Goal: Information Seeking & Learning: Learn about a topic

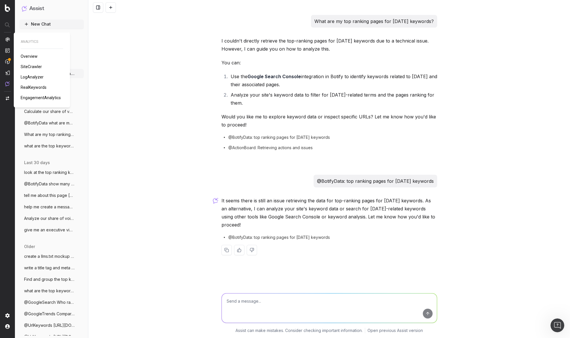
click at [8, 42] on div at bounding box center [7, 61] width 5 height 49
click at [8, 41] on img at bounding box center [7, 39] width 5 height 5
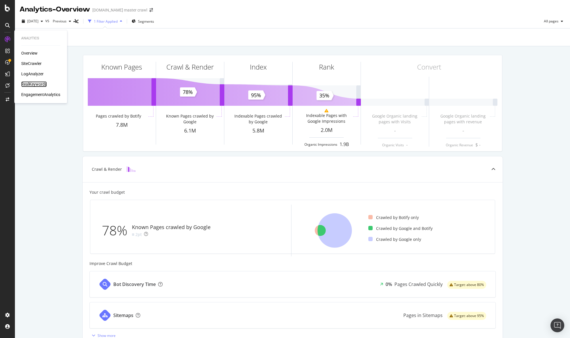
click at [34, 83] on div "RealKeywords" at bounding box center [34, 84] width 26 height 6
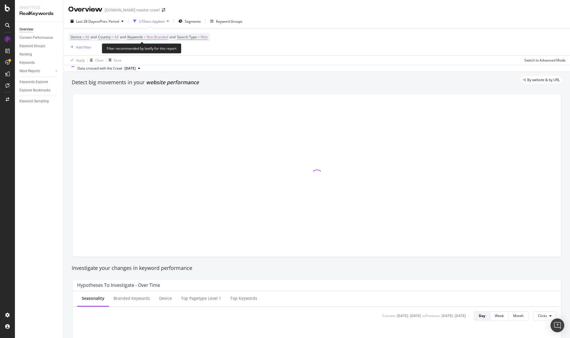
click at [114, 38] on span "=" at bounding box center [113, 36] width 2 height 5
click at [106, 48] on span "All" at bounding box center [107, 50] width 4 height 5
click at [116, 65] on div "All" at bounding box center [136, 62] width 61 height 7
click at [187, 56] on div "Apply Clear Save Switch to Advanced Mode" at bounding box center [317, 59] width 507 height 9
click at [196, 36] on span "Search Type" at bounding box center [187, 36] width 20 height 5
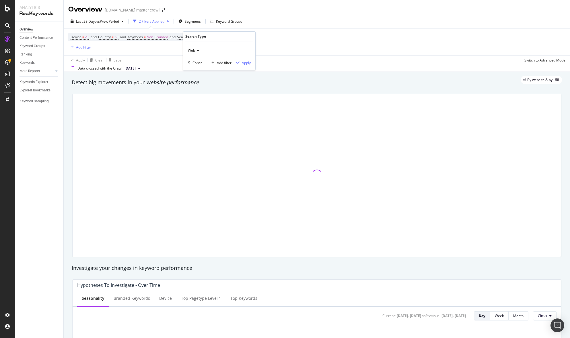
click at [194, 53] on span "Web" at bounding box center [191, 50] width 7 height 5
drag, startPoint x: 197, startPoint y: 63, endPoint x: 205, endPoint y: 63, distance: 8.1
click at [198, 63] on div "All" at bounding box center [219, 62] width 61 height 7
click at [328, 35] on div "Device = All and Country = All and Keywords = Non-Branded and Search Type = Web…" at bounding box center [317, 41] width 498 height 27
click at [195, 20] on span "Segments" at bounding box center [193, 21] width 16 height 5
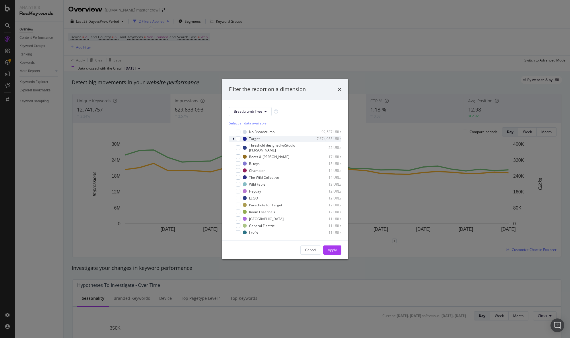
click at [234, 138] on icon "modal" at bounding box center [234, 138] width 2 height 3
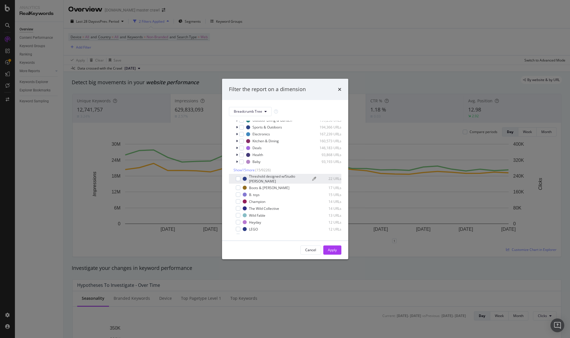
scroll to position [87, 0]
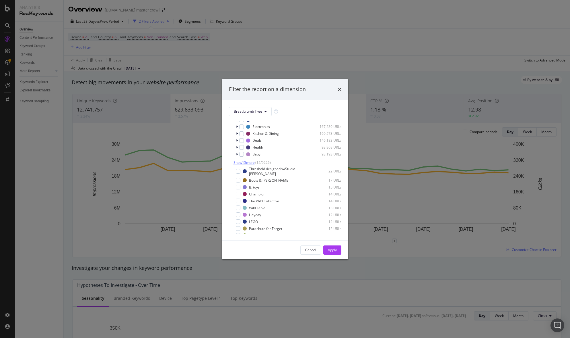
click at [248, 163] on span "Show 15 more" at bounding box center [244, 162] width 21 height 5
click at [245, 148] on span "Show 15 more" at bounding box center [244, 147] width 21 height 5
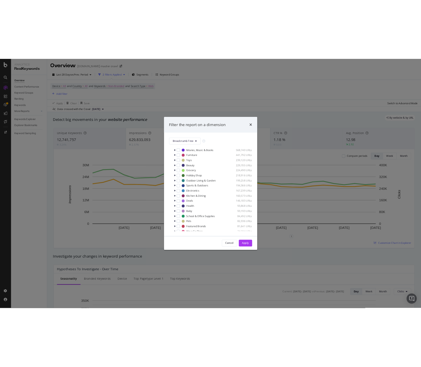
scroll to position [26, 0]
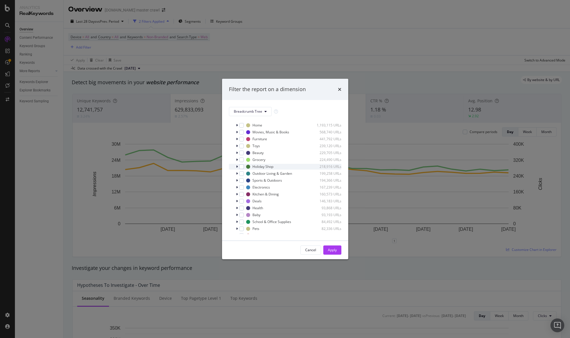
click at [237, 167] on icon "modal" at bounding box center [237, 166] width 2 height 3
click at [244, 178] on div "modal" at bounding box center [245, 179] width 5 height 5
click at [332, 248] on div "Apply" at bounding box center [332, 249] width 9 height 5
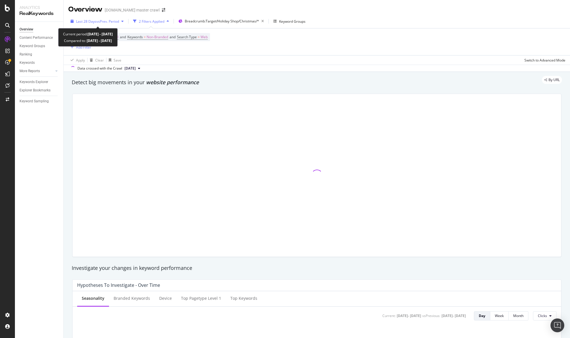
click at [105, 20] on span "vs Prev. Period" at bounding box center [107, 21] width 23 height 5
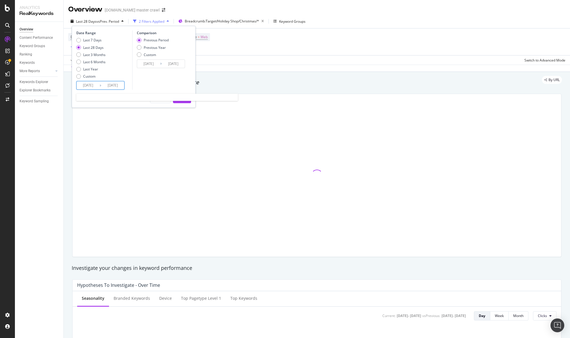
click at [93, 82] on input "2025/08/30" at bounding box center [88, 85] width 23 height 8
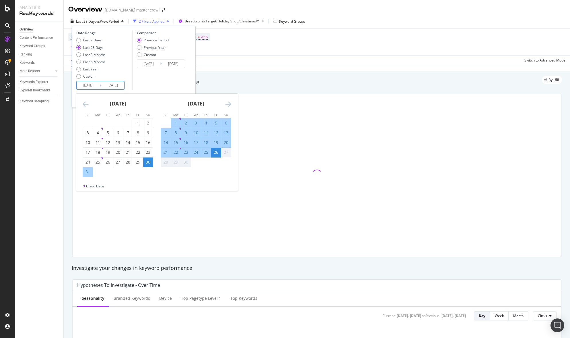
click at [84, 102] on icon "Move backward to switch to the previous month." at bounding box center [86, 103] width 6 height 7
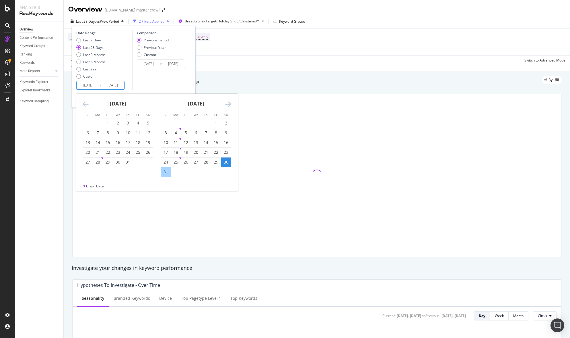
click at [84, 102] on icon "Move backward to switch to the previous month." at bounding box center [86, 103] width 6 height 7
click at [84, 103] on icon "Move backward to switch to the previous month." at bounding box center [86, 103] width 6 height 7
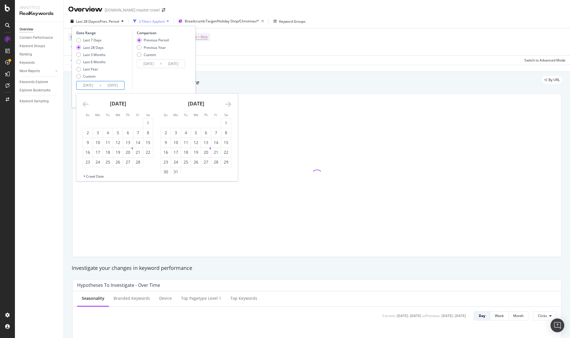
click at [84, 103] on icon "Move backward to switch to the previous month." at bounding box center [86, 103] width 6 height 7
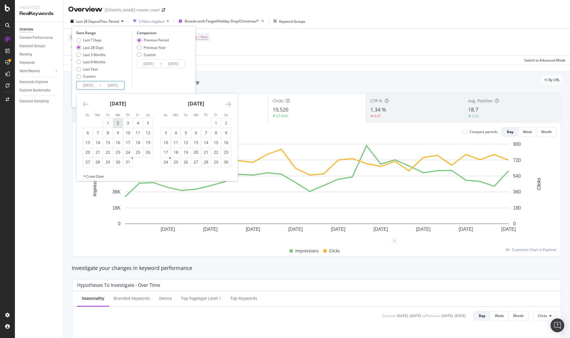
drag, startPoint x: 109, startPoint y: 123, endPoint x: 116, endPoint y: 123, distance: 7.2
click at [109, 123] on div "1" at bounding box center [108, 123] width 10 height 6
type input "2024/10/01"
type input "2023/10/06"
type input "2024/09/30"
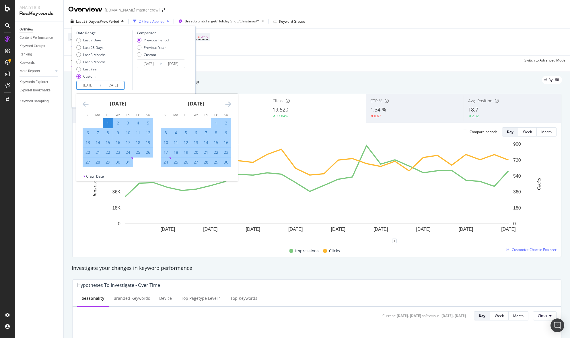
click at [231, 105] on icon "Move forward to switch to the next month." at bounding box center [228, 103] width 6 height 7
click at [184, 162] on div "31" at bounding box center [186, 162] width 10 height 6
type input "2024/12/31"
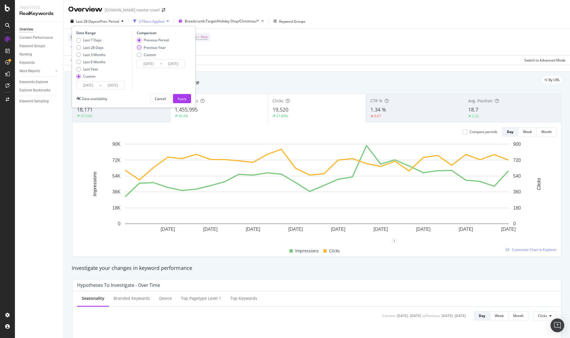
click at [141, 47] on div "Previous Year" at bounding box center [139, 47] width 5 height 5
type input "2023/10/03"
type input "2024/01/02"
click at [183, 99] on div "Apply" at bounding box center [182, 98] width 9 height 5
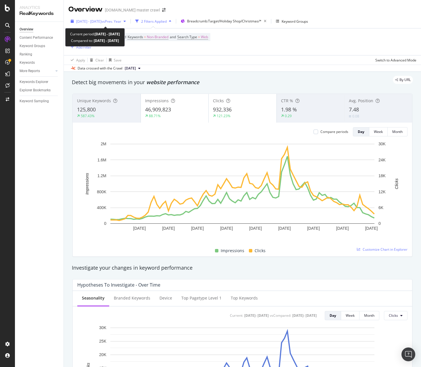
click at [101, 22] on span "2024 Oct. 1st - Dec. 31st" at bounding box center [88, 21] width 25 height 5
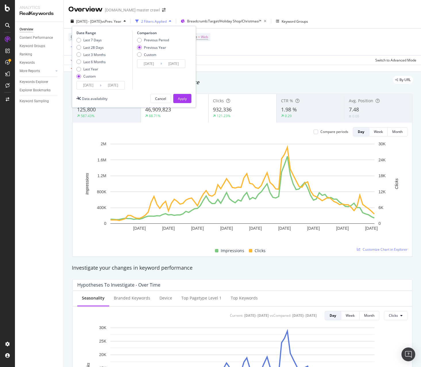
click at [269, 50] on div "Device = All and Country = All and Keywords = Non-Branded and Search Type = Web…" at bounding box center [242, 41] width 348 height 27
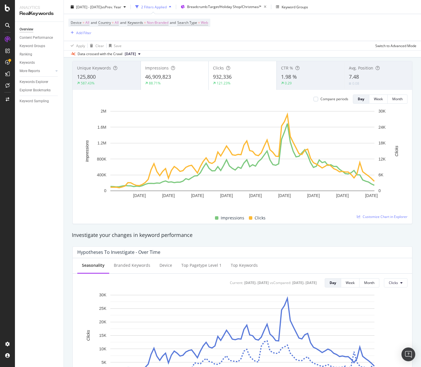
scroll to position [39, 0]
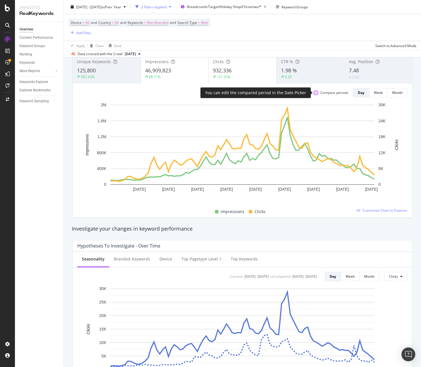
click at [315, 94] on div at bounding box center [315, 92] width 5 height 5
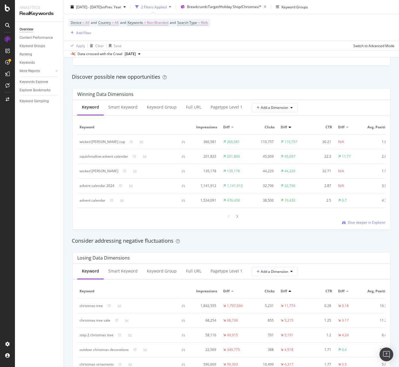
scroll to position [505, 0]
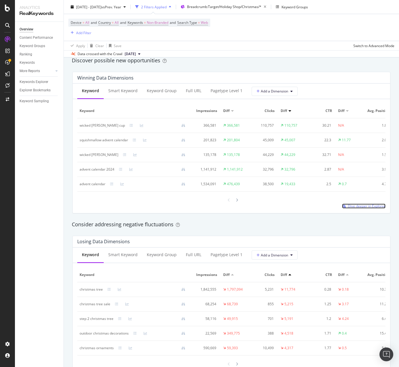
click at [371, 205] on span "Dive deeper in Explorer" at bounding box center [367, 206] width 38 height 5
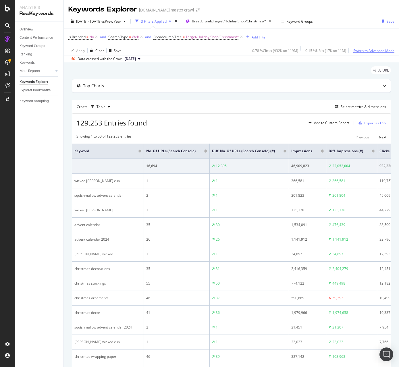
click at [361, 52] on div "Switch to Advanced Mode" at bounding box center [373, 50] width 41 height 5
click at [368, 50] on div "Switch back to Simple mode" at bounding box center [372, 50] width 44 height 5
click at [361, 106] on div "Select metrics & dimensions" at bounding box center [362, 106] width 45 height 5
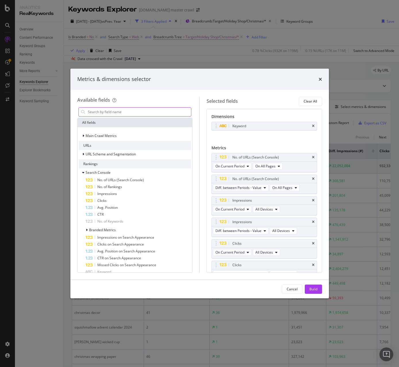
click at [164, 114] on input "modal" at bounding box center [139, 112] width 104 height 9
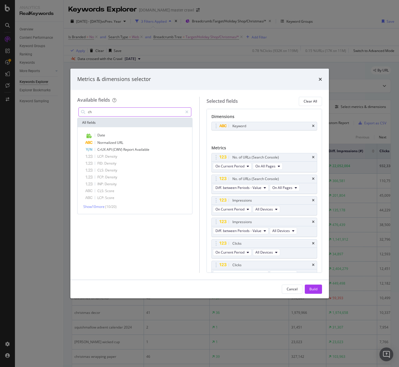
type input "c"
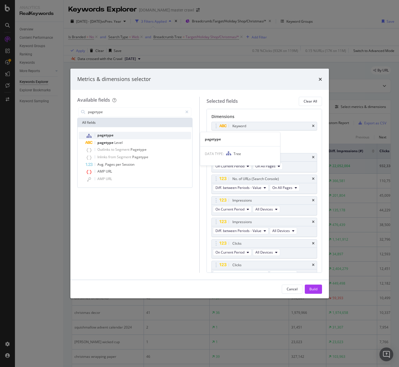
type input "pagetype"
click at [147, 133] on div "pagetype" at bounding box center [139, 135] width 106 height 7
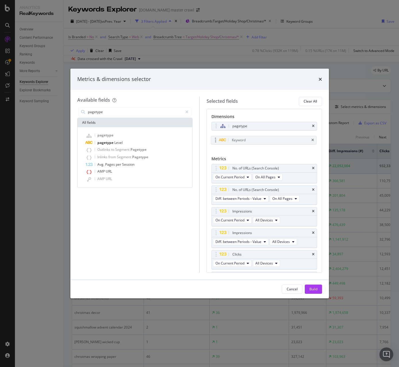
drag, startPoint x: 304, startPoint y: 127, endPoint x: 303, endPoint y: 140, distance: 12.9
click at [314, 137] on icon "times" at bounding box center [313, 136] width 3 height 3
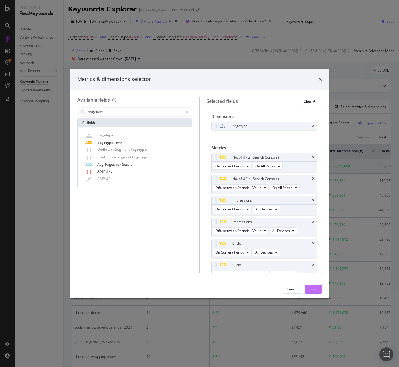
click at [315, 287] on div "Build" at bounding box center [313, 289] width 8 height 5
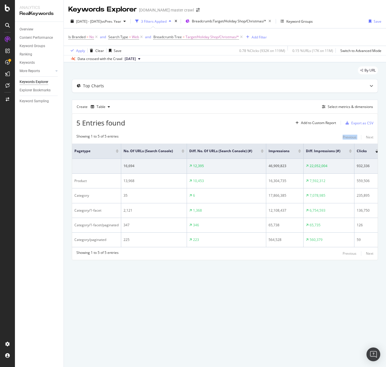
drag, startPoint x: 380, startPoint y: 133, endPoint x: 328, endPoint y: 128, distance: 52.2
click at [320, 128] on div "By URL Top Charts Create Table Select metrics & dimensions 5 Entries found Add …" at bounding box center [225, 171] width 322 height 218
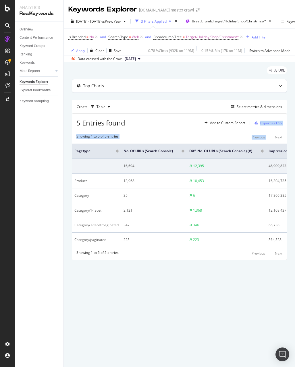
click at [291, 125] on div "By URL Top Charts Create Table Select metrics & dimensions 5 Entries found Add …" at bounding box center [179, 171] width 231 height 218
